Goal: Find specific page/section: Find specific page/section

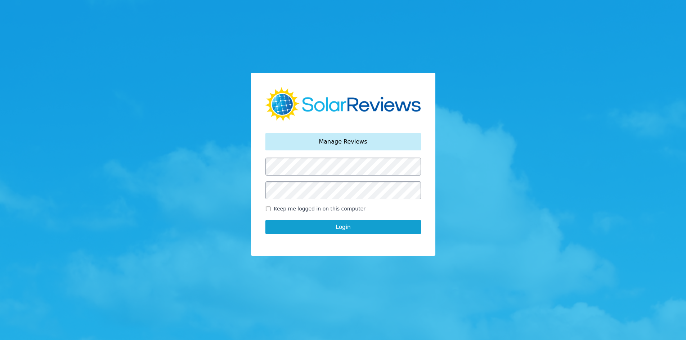
click at [270, 211] on label "Keep me logged in on this computer" at bounding box center [343, 209] width 156 height 8
click at [270, 211] on input "Keep me logged in on this computer" at bounding box center [268, 209] width 6 height 5
checkbox input "true"
click at [276, 225] on button "Login" at bounding box center [343, 227] width 156 height 14
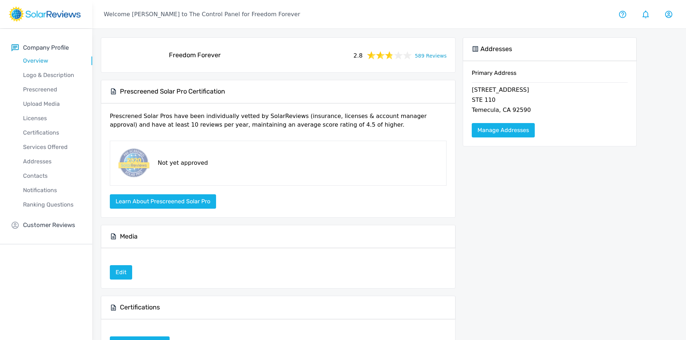
click at [431, 60] on div "Freedom Forever 2.8 589 Reviews" at bounding box center [278, 55] width 343 height 23
click at [434, 54] on link "589 Reviews" at bounding box center [431, 55] width 32 height 9
